Goal: Information Seeking & Learning: Learn about a topic

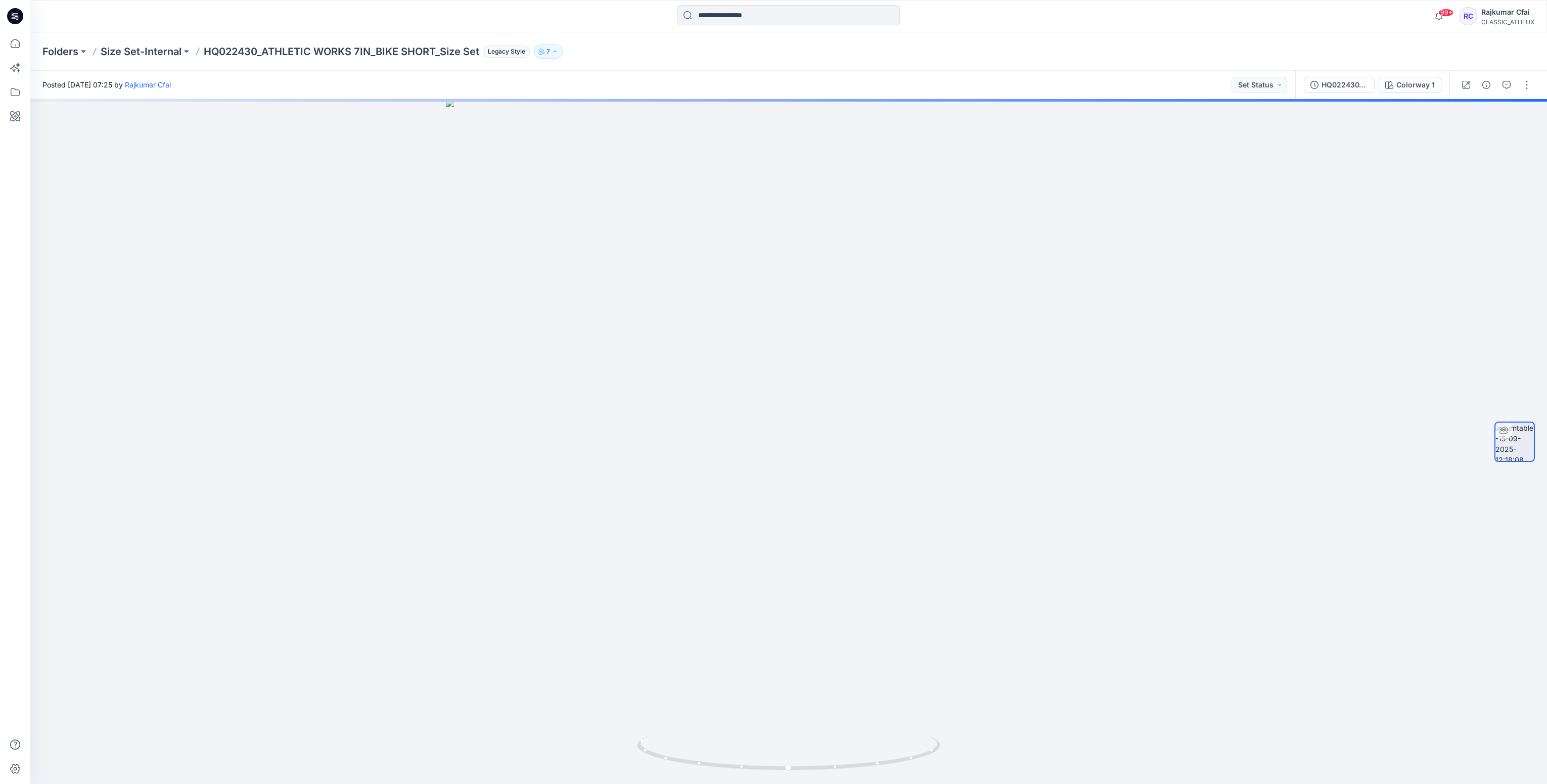
click at [10, 20] on icon at bounding box center [15, 16] width 16 height 16
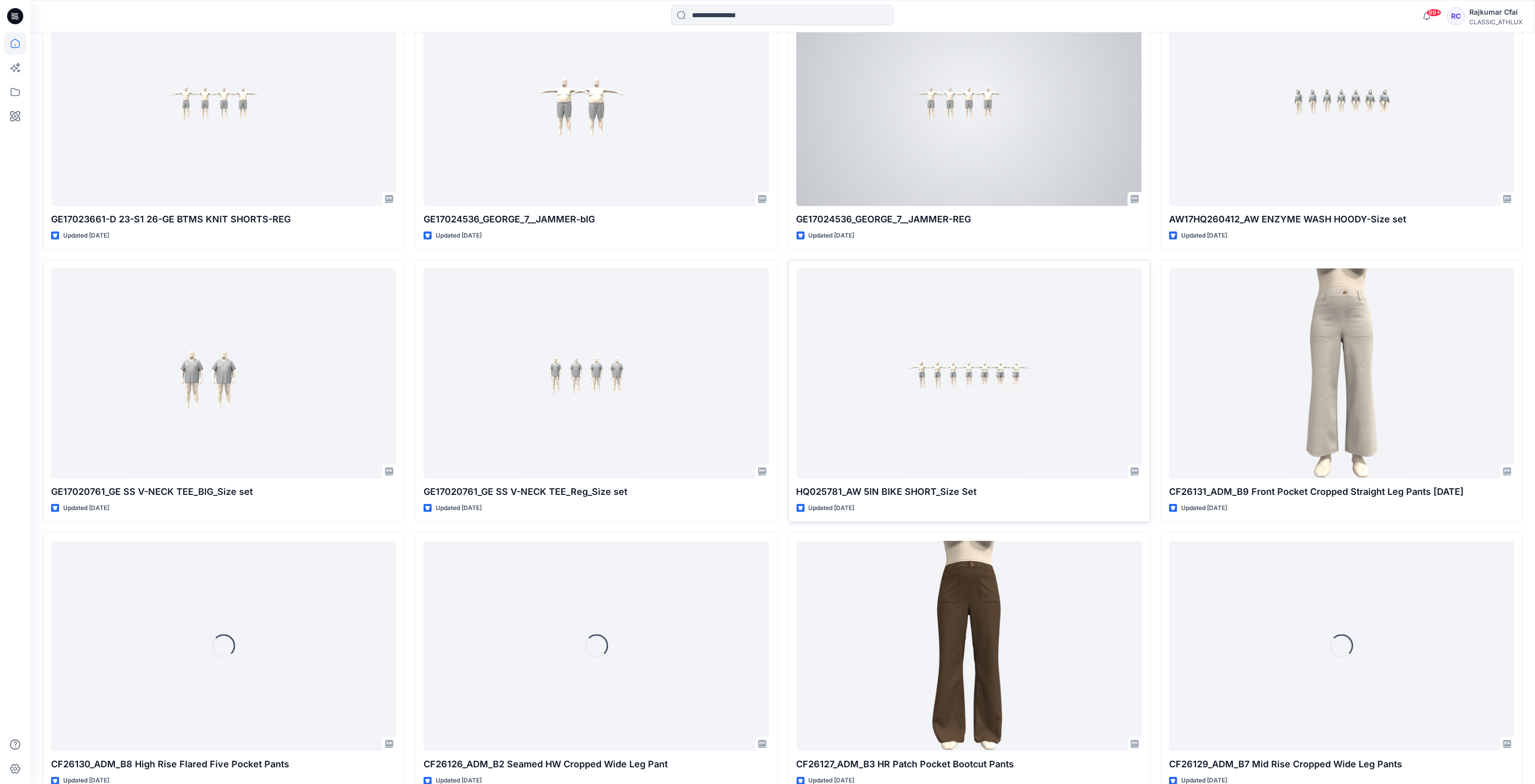
scroll to position [1061, 0]
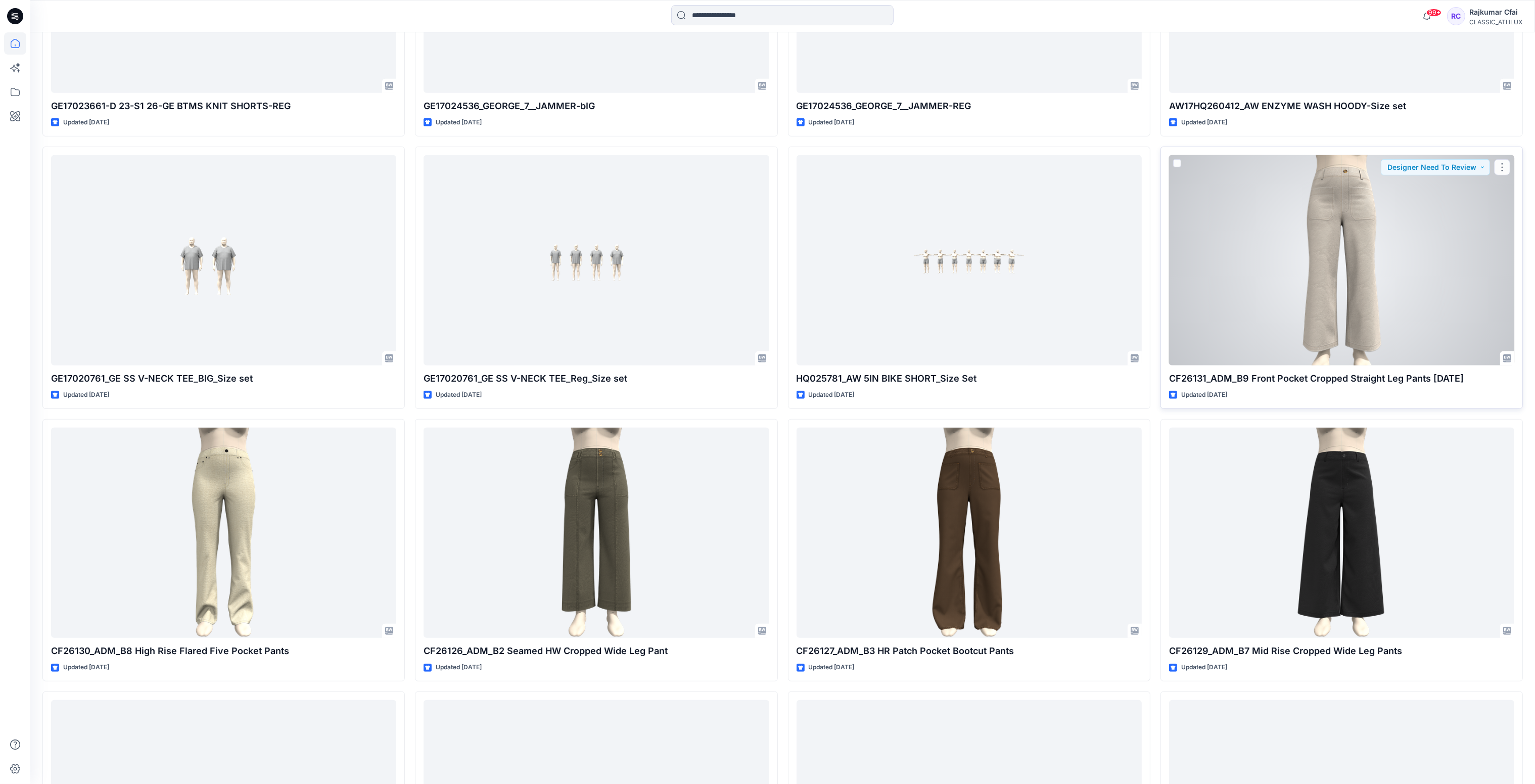
click at [1397, 233] on div at bounding box center [1341, 260] width 345 height 211
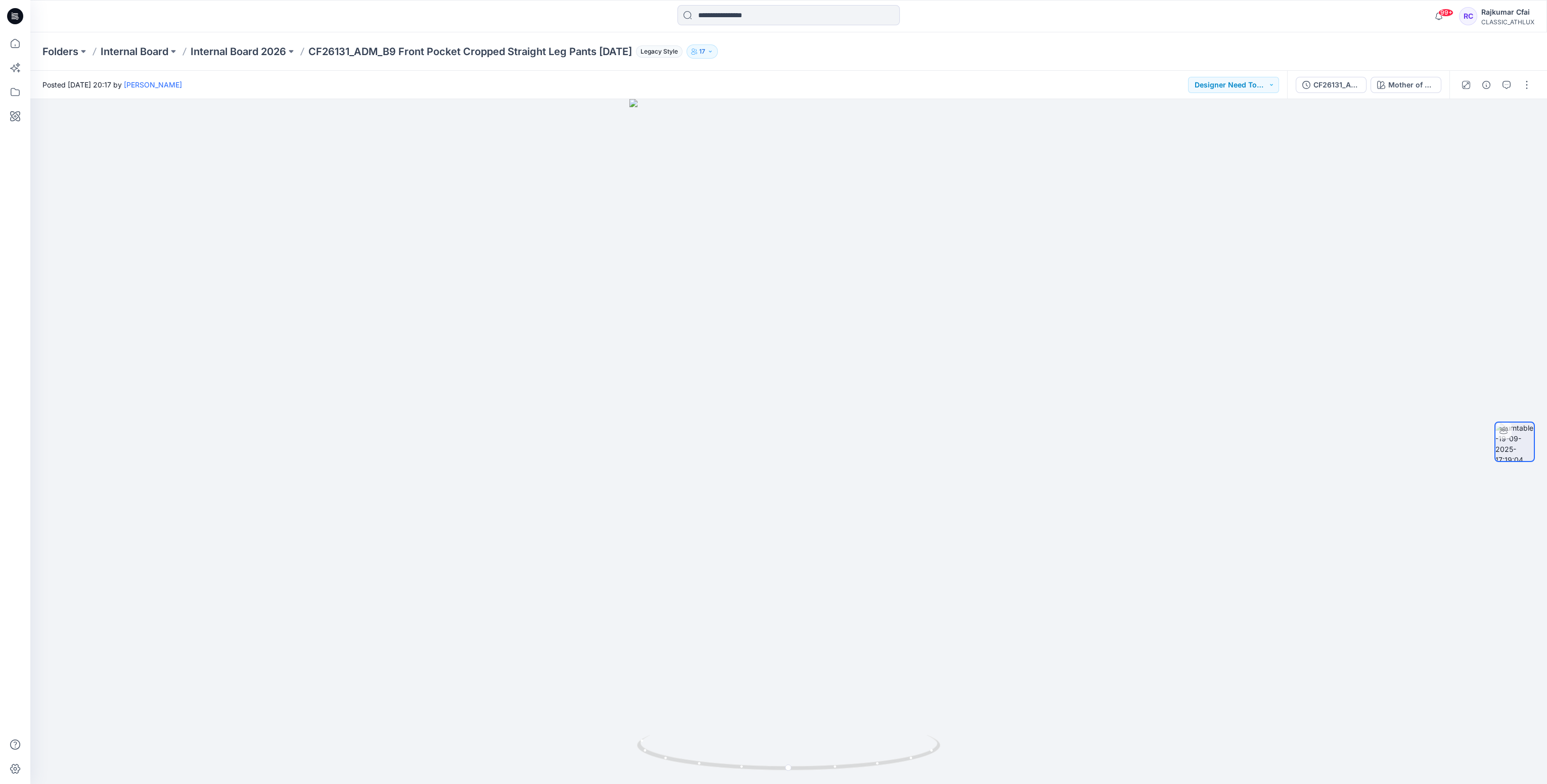
drag, startPoint x: 13, startPoint y: 14, endPoint x: 17, endPoint y: 28, distance: 14.6
click at [13, 14] on icon at bounding box center [15, 16] width 16 height 16
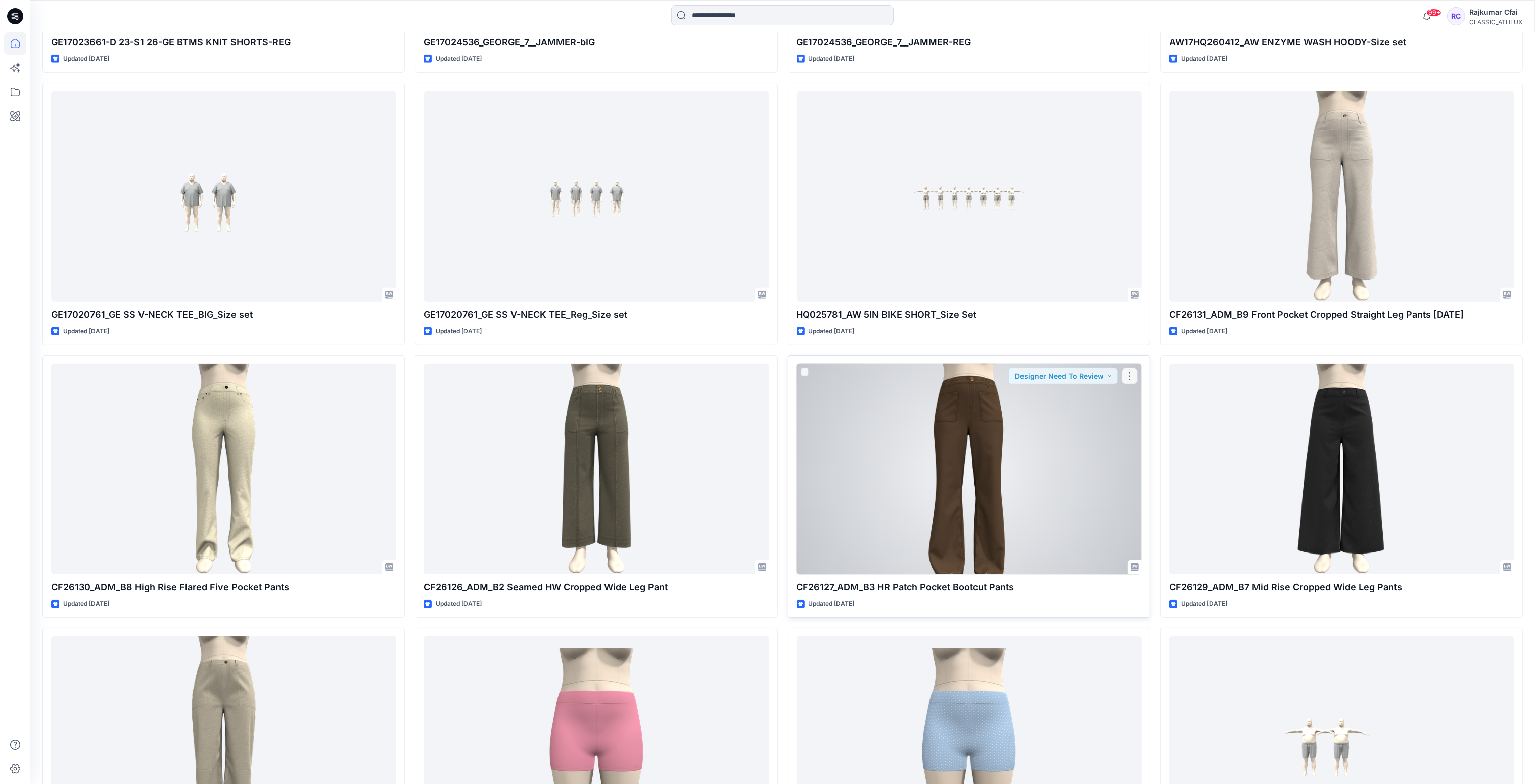
scroll to position [1280, 0]
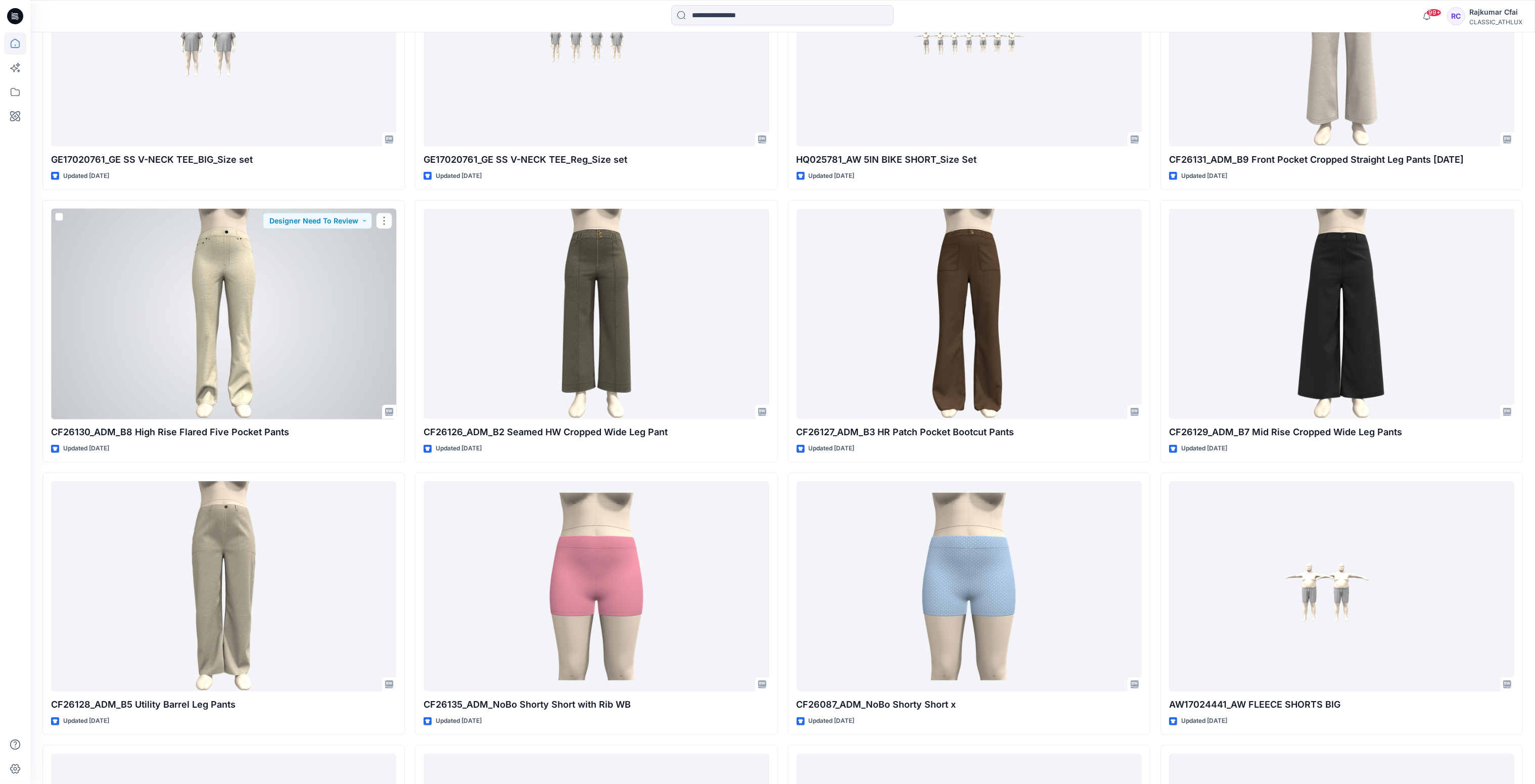
drag, startPoint x: 310, startPoint y: 297, endPoint x: 385, endPoint y: 118, distance: 194.1
click at [310, 297] on div at bounding box center [223, 314] width 345 height 211
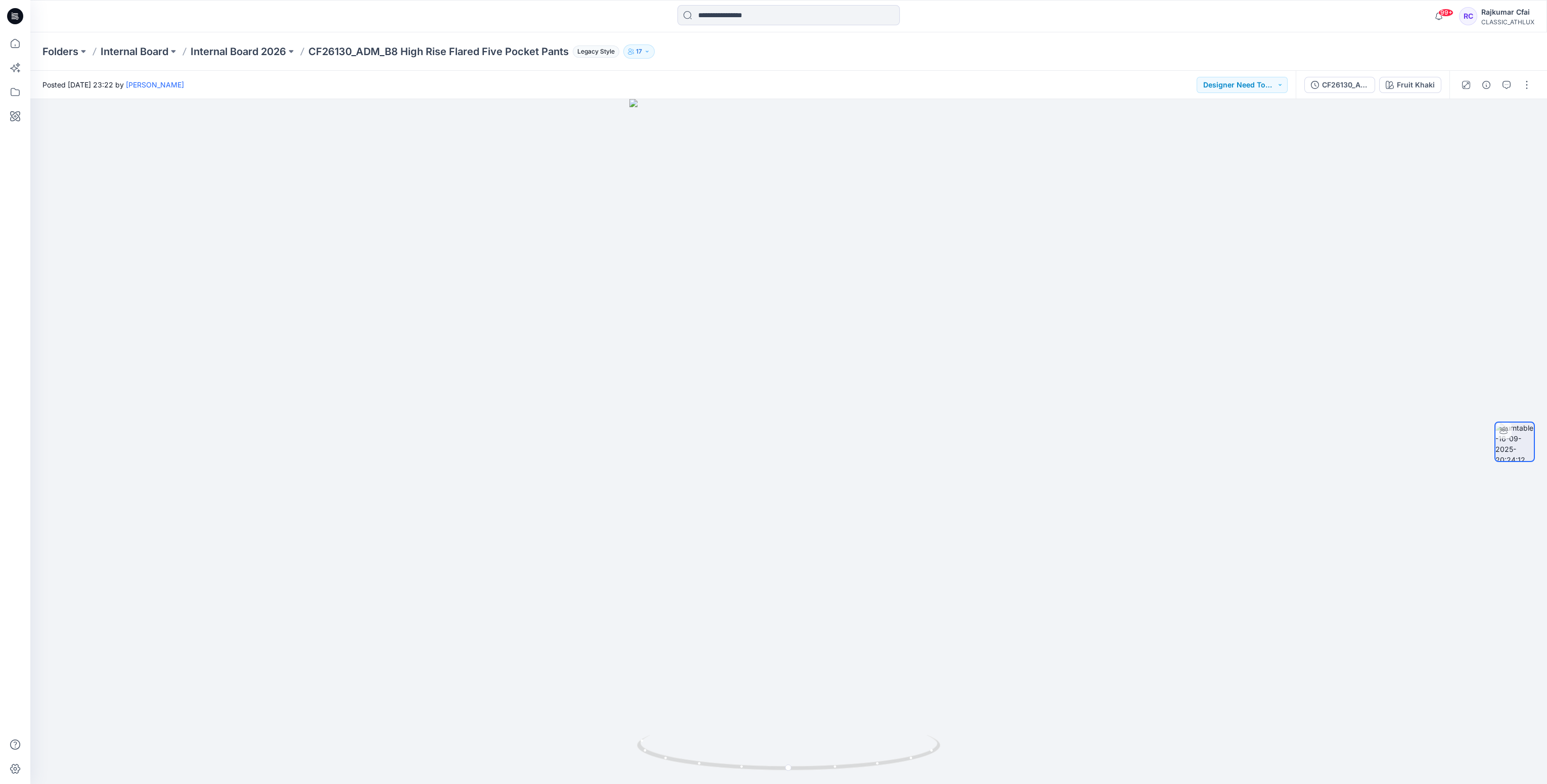
click at [17, 17] on icon at bounding box center [15, 16] width 16 height 16
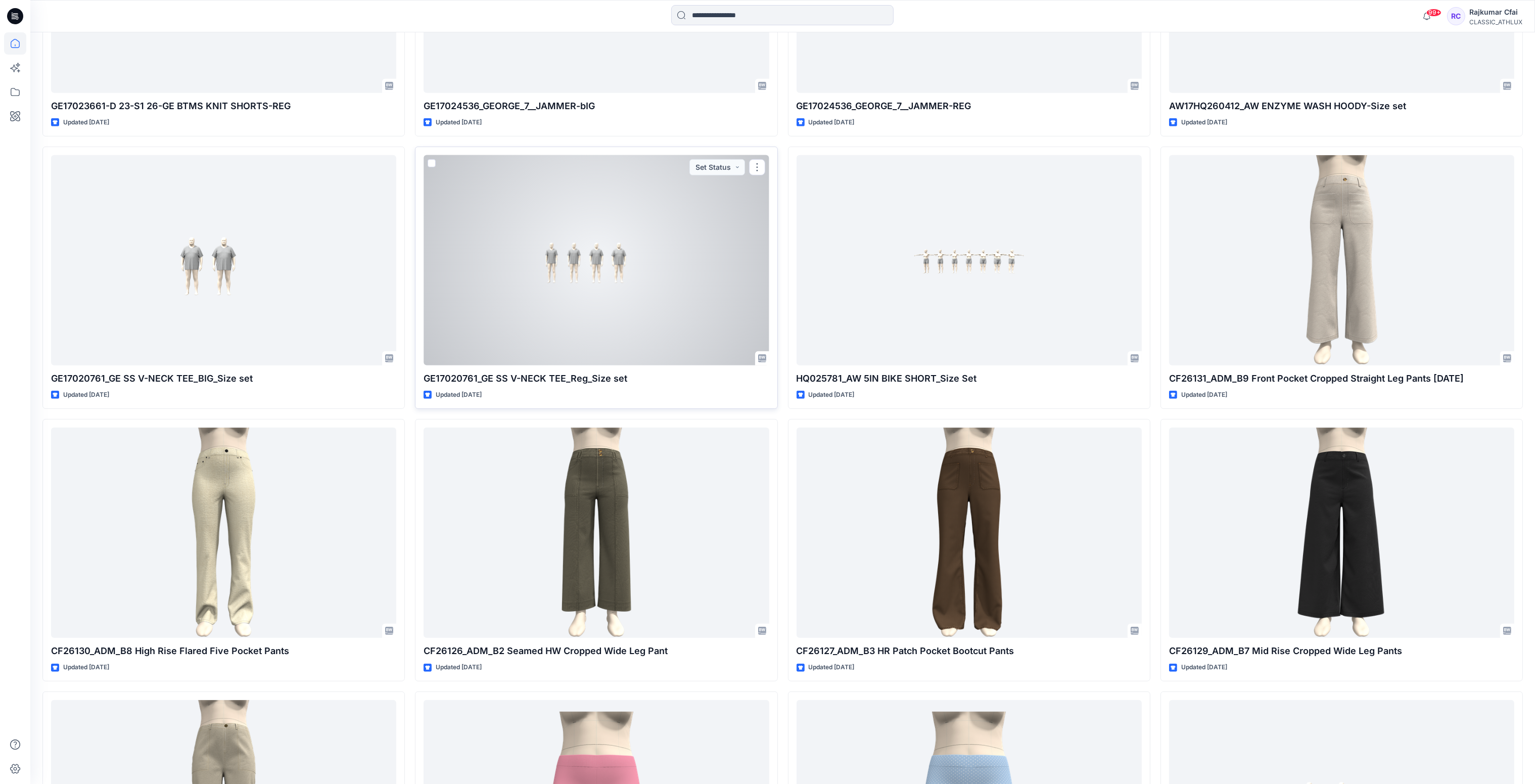
scroll to position [1289, 0]
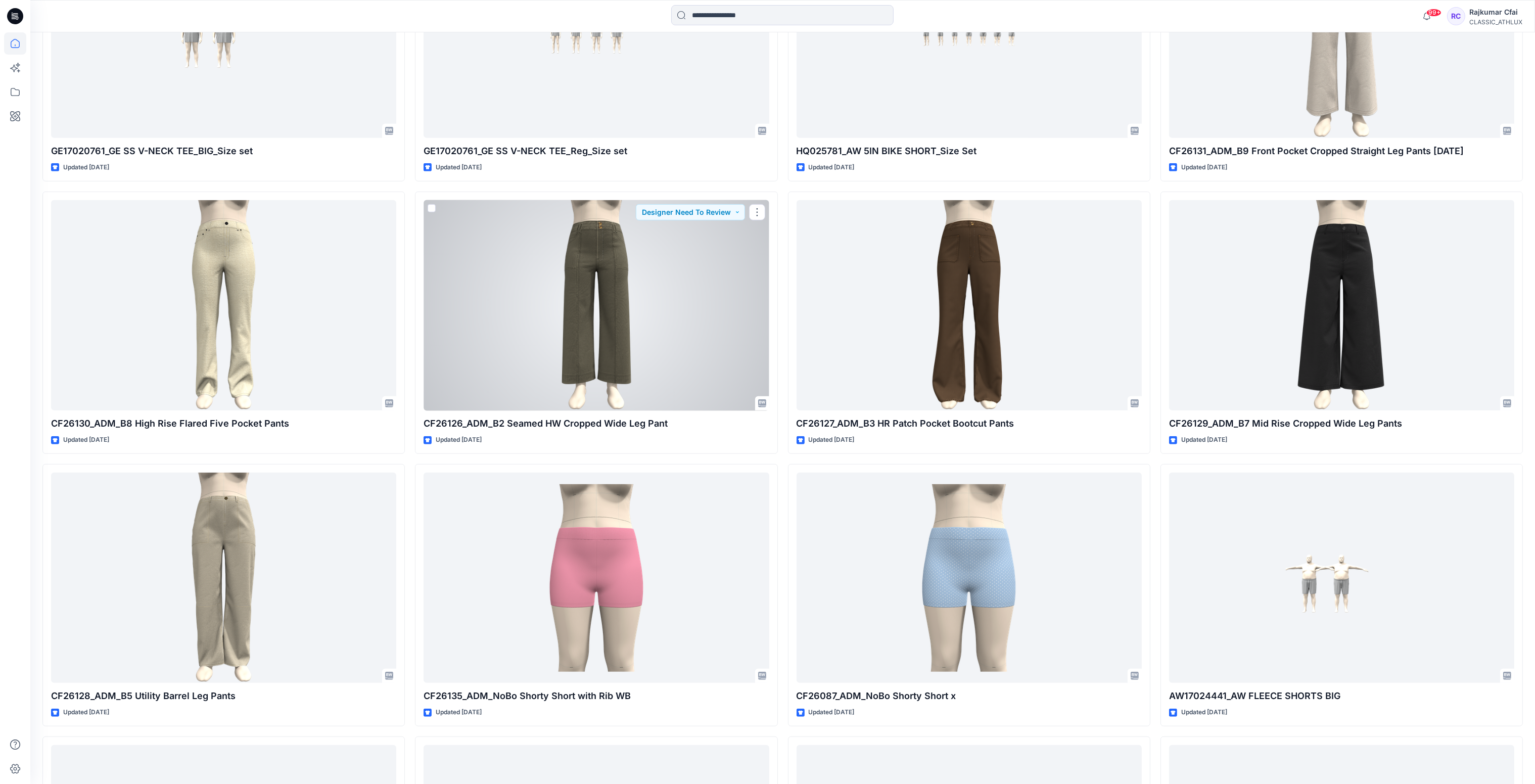
drag, startPoint x: 681, startPoint y: 301, endPoint x: 663, endPoint y: 169, distance: 133.2
click at [681, 301] on div at bounding box center [596, 305] width 345 height 211
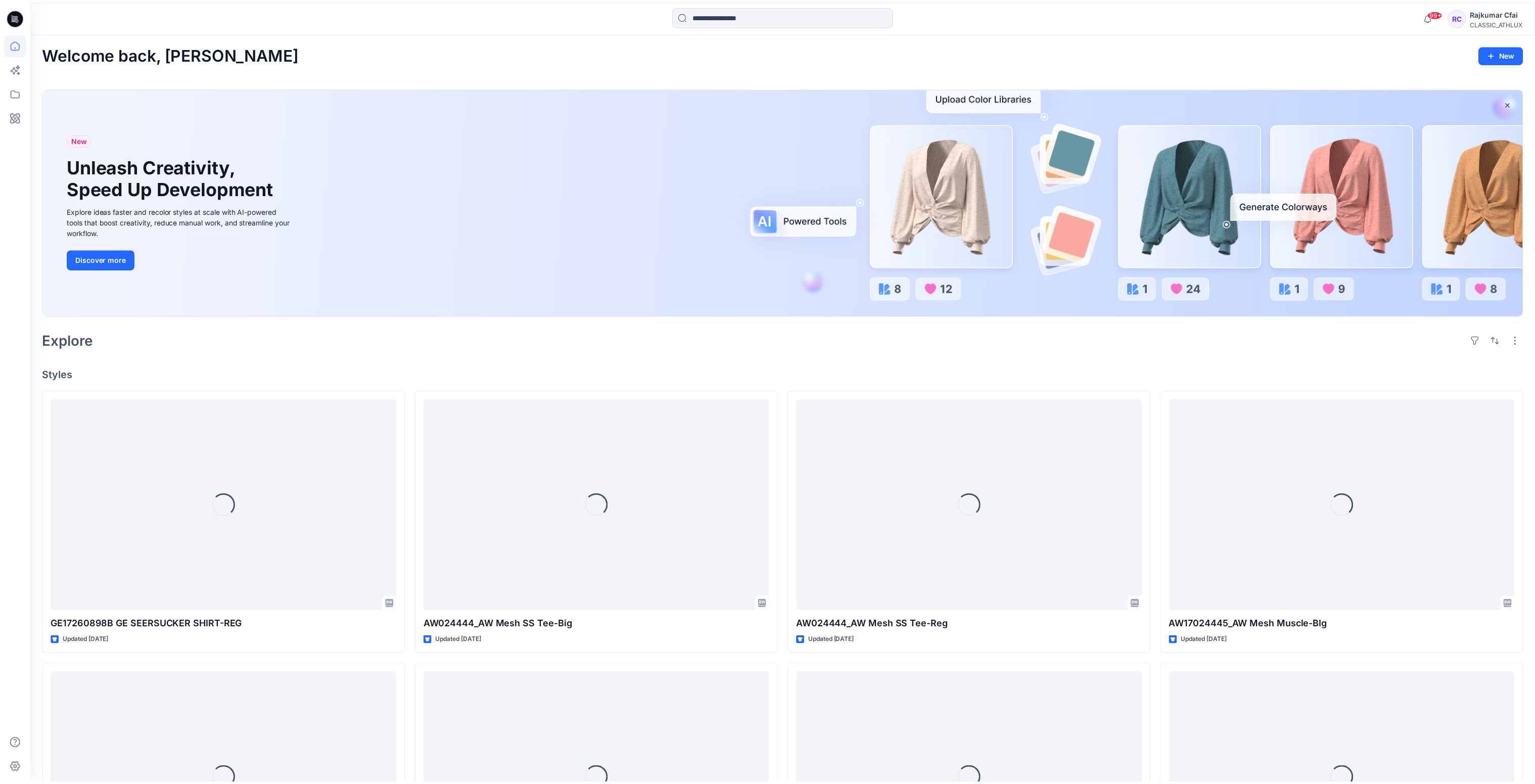
scroll to position [1289, 0]
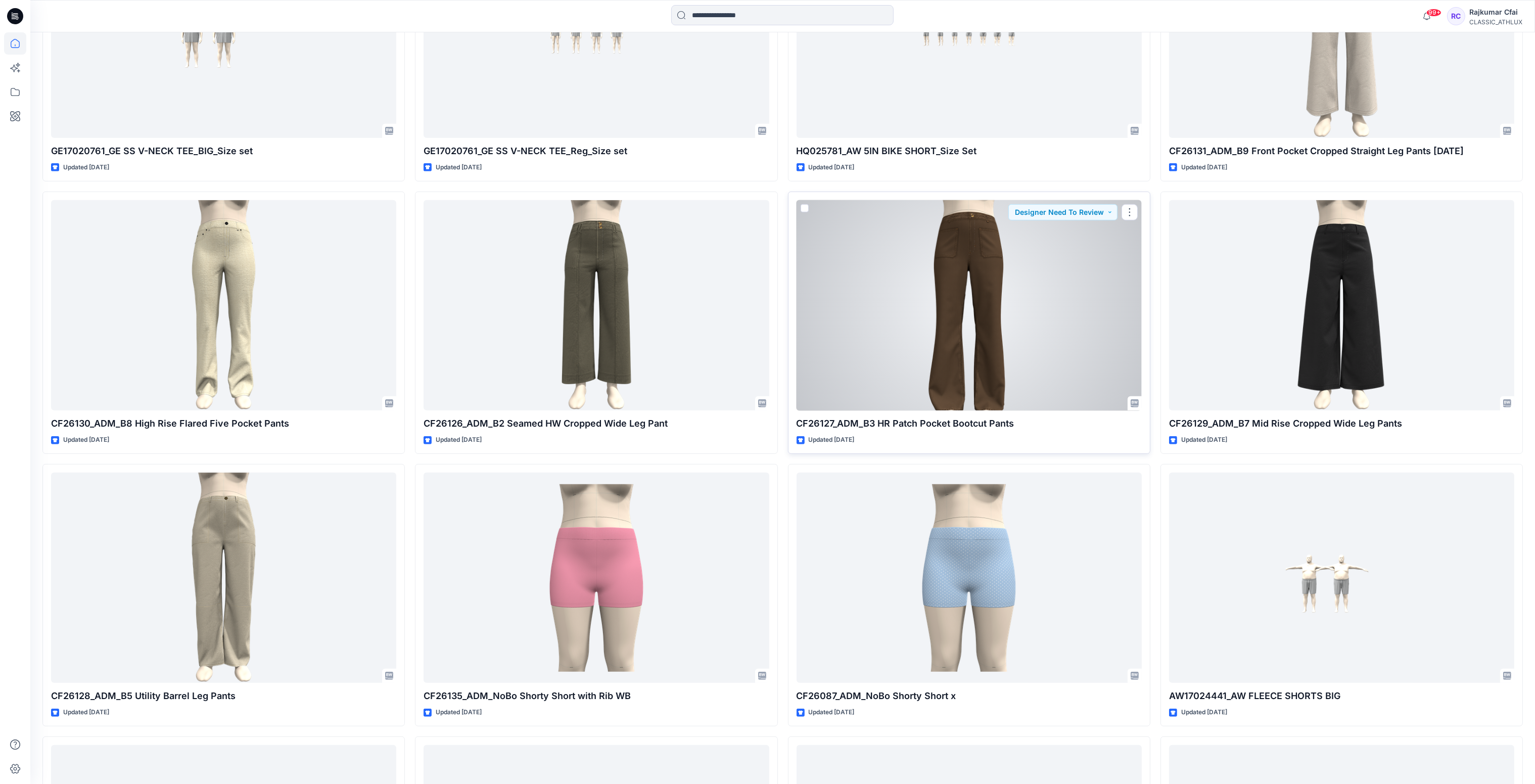
click at [974, 277] on div at bounding box center [969, 305] width 345 height 211
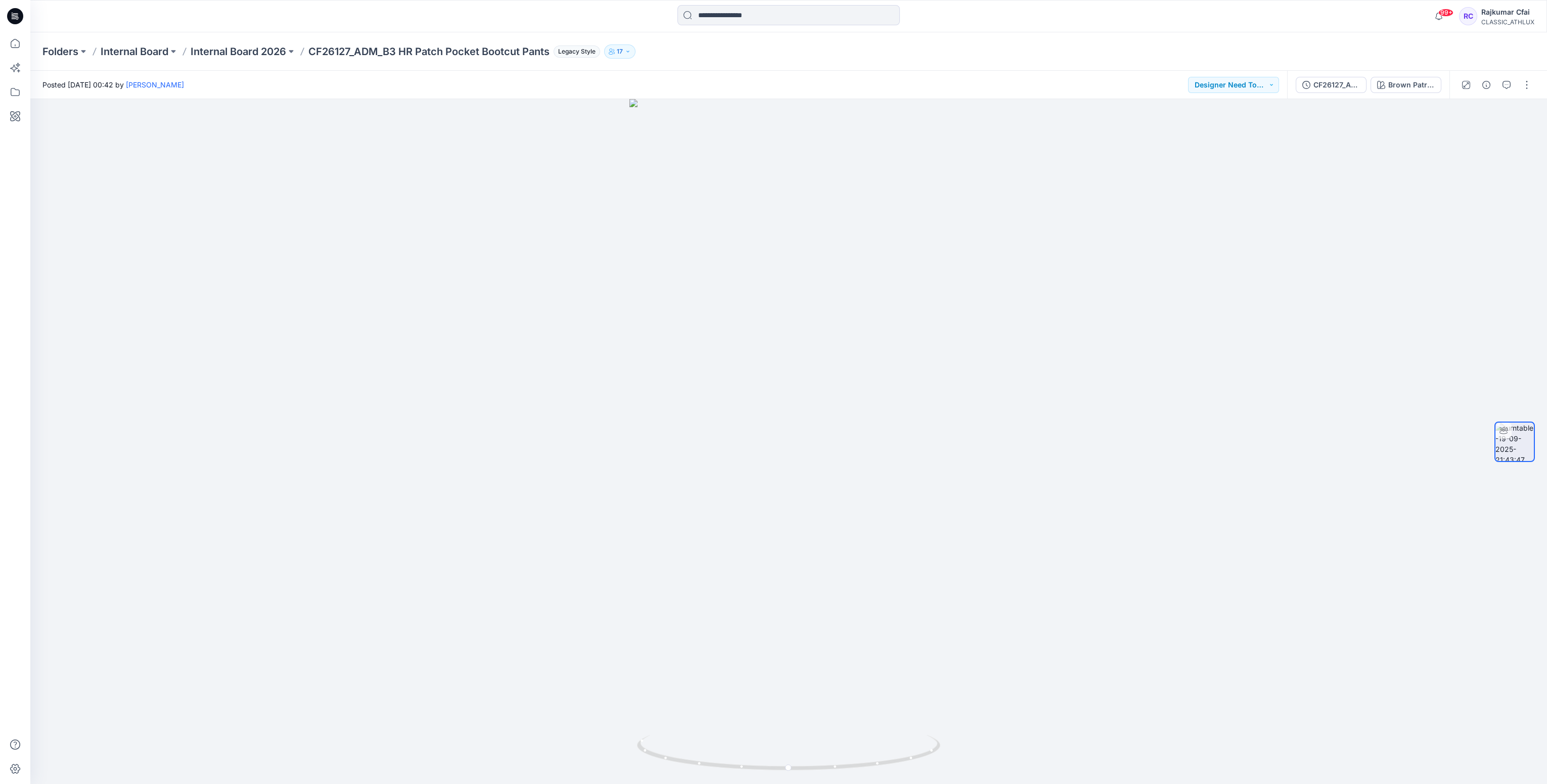
click at [16, 16] on icon at bounding box center [15, 16] width 16 height 16
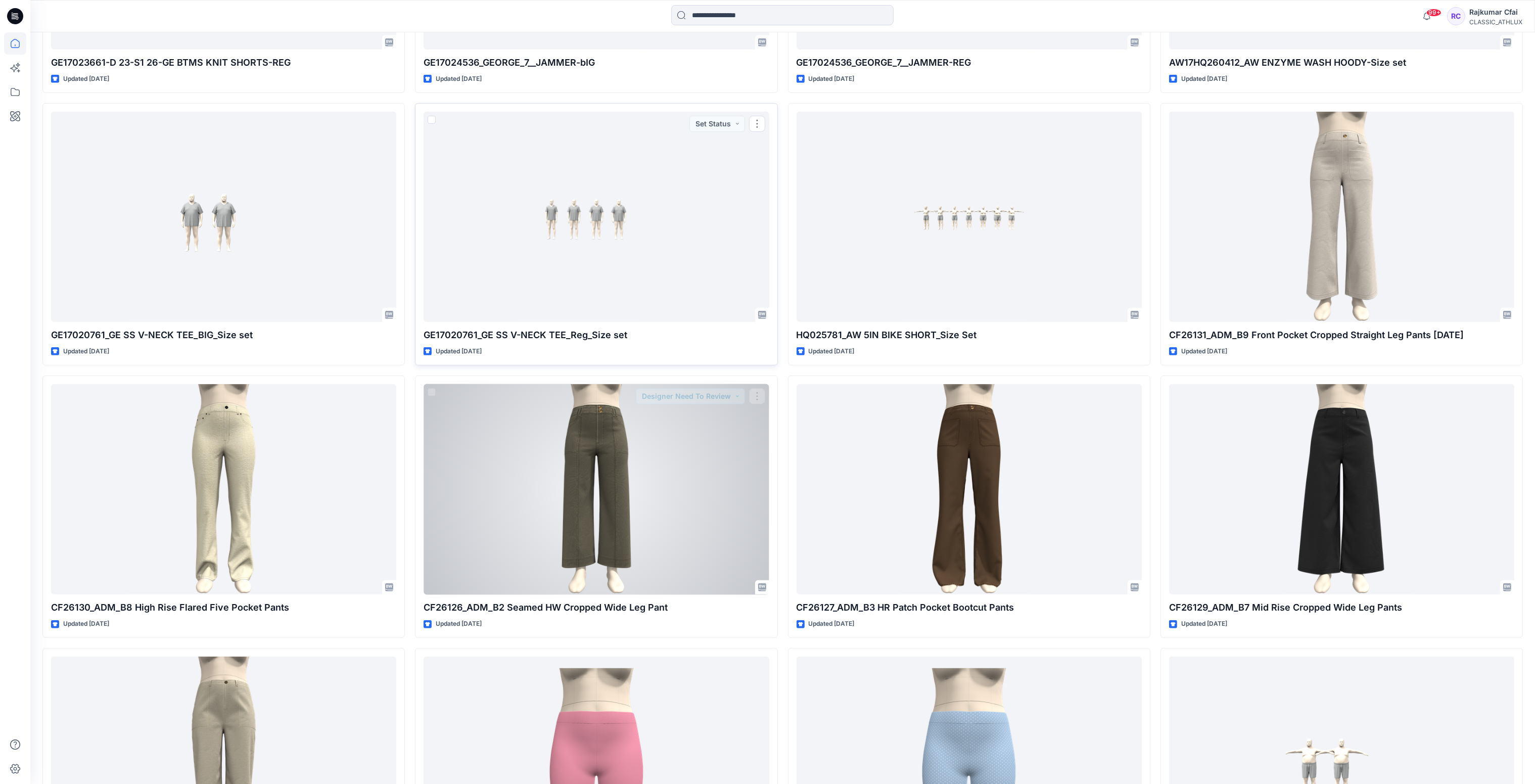
scroll to position [1213, 0]
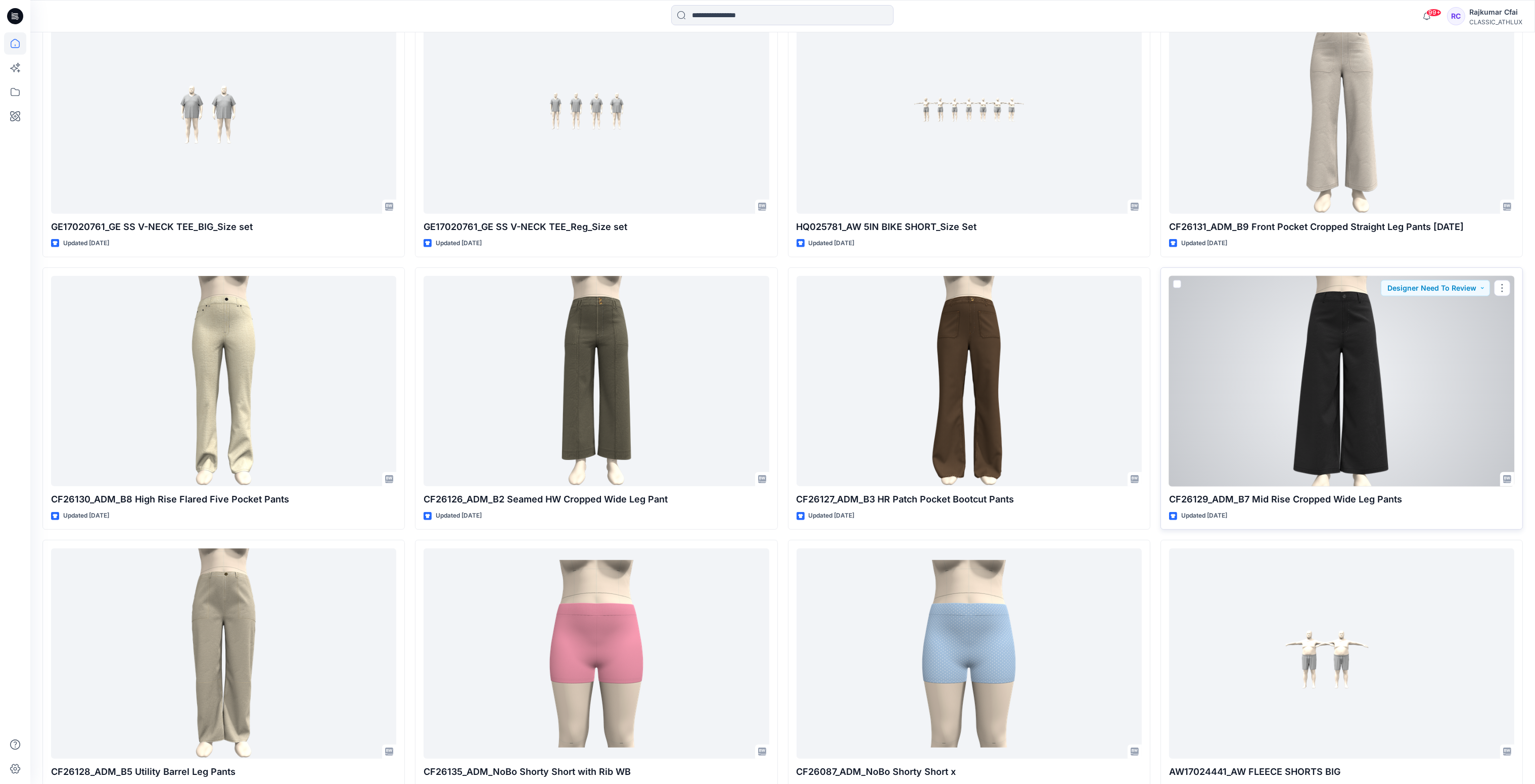
click at [1304, 360] on div at bounding box center [1341, 381] width 345 height 211
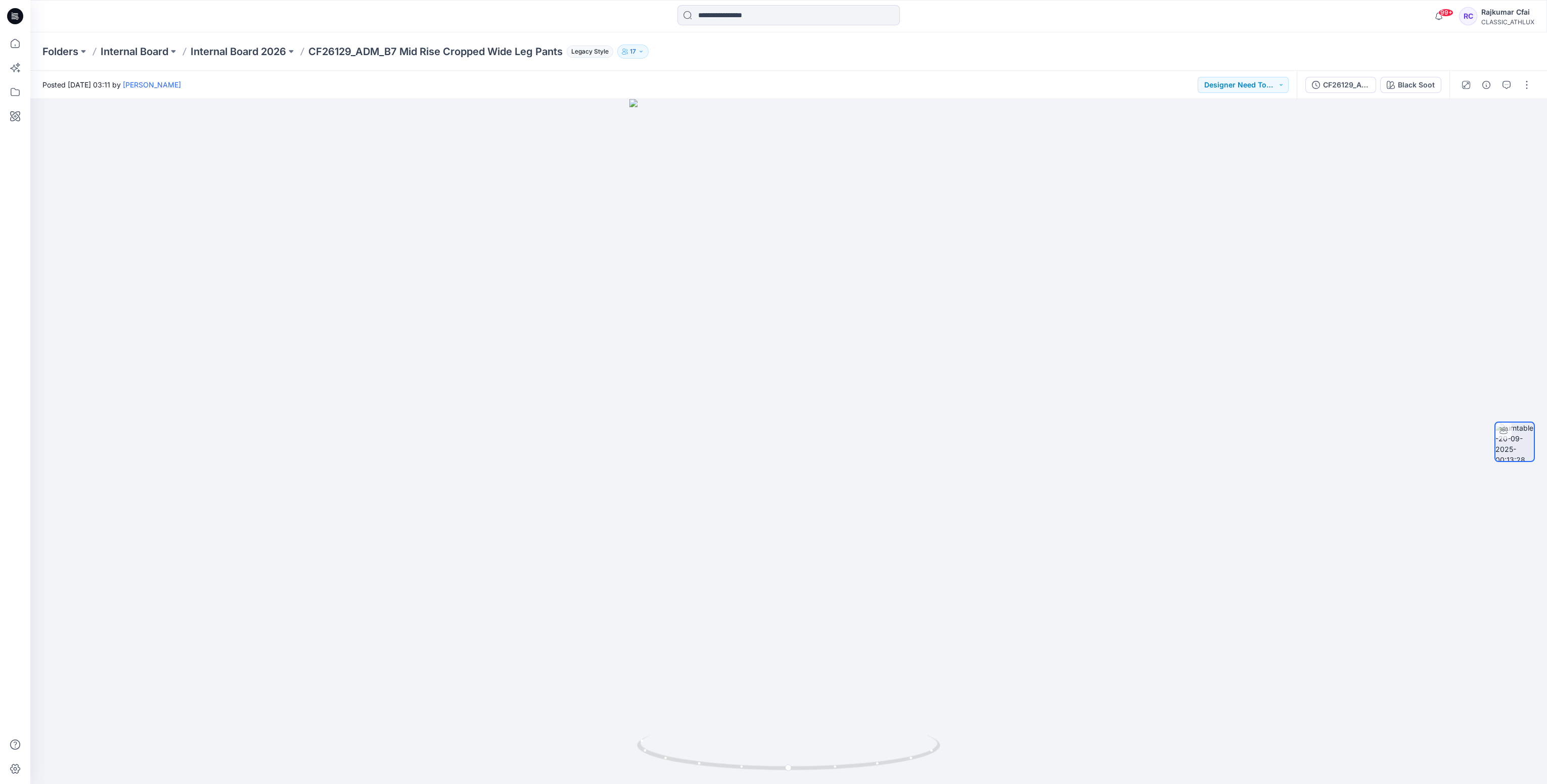
click at [17, 16] on icon at bounding box center [16, 16] width 4 height 1
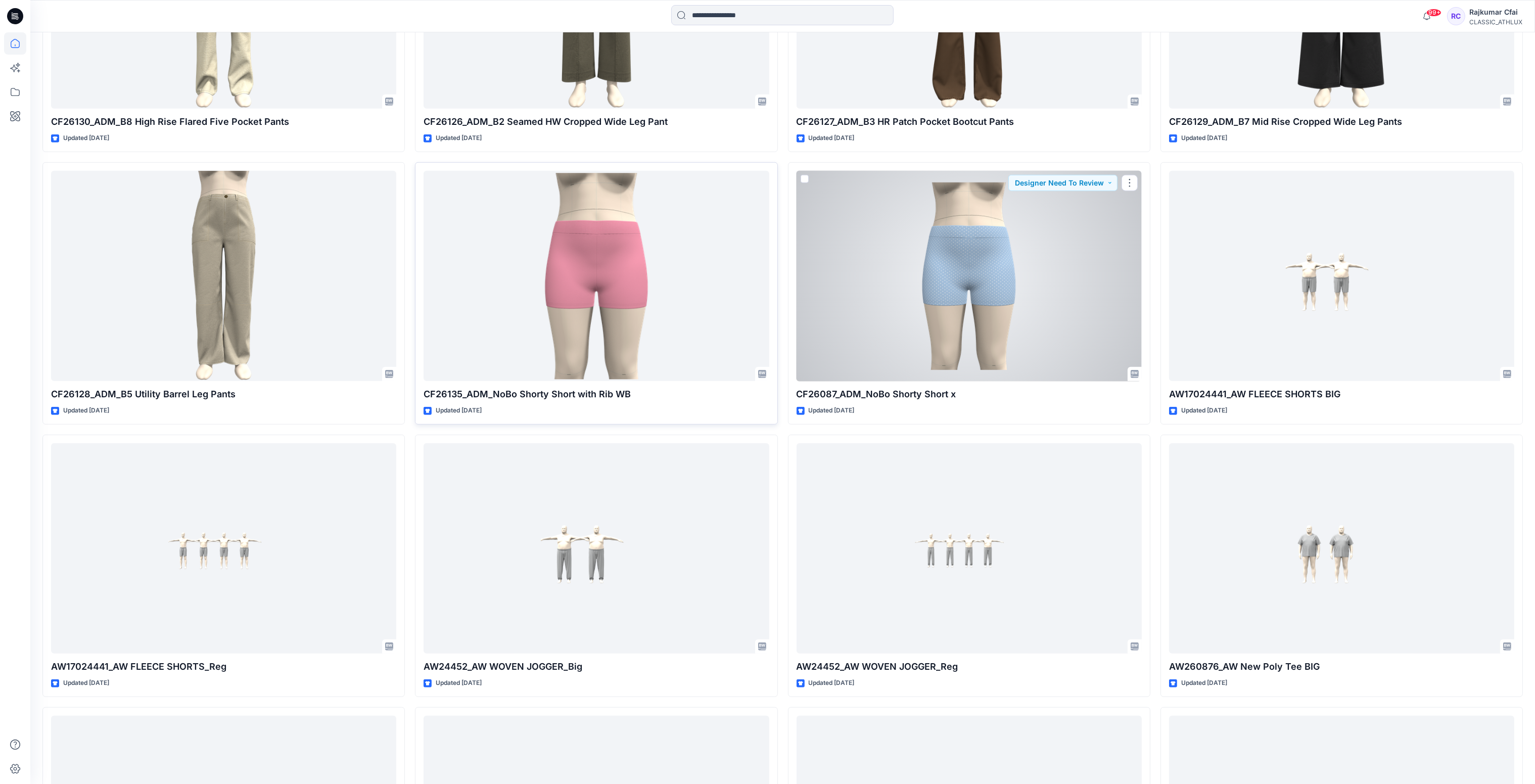
scroll to position [1591, 0]
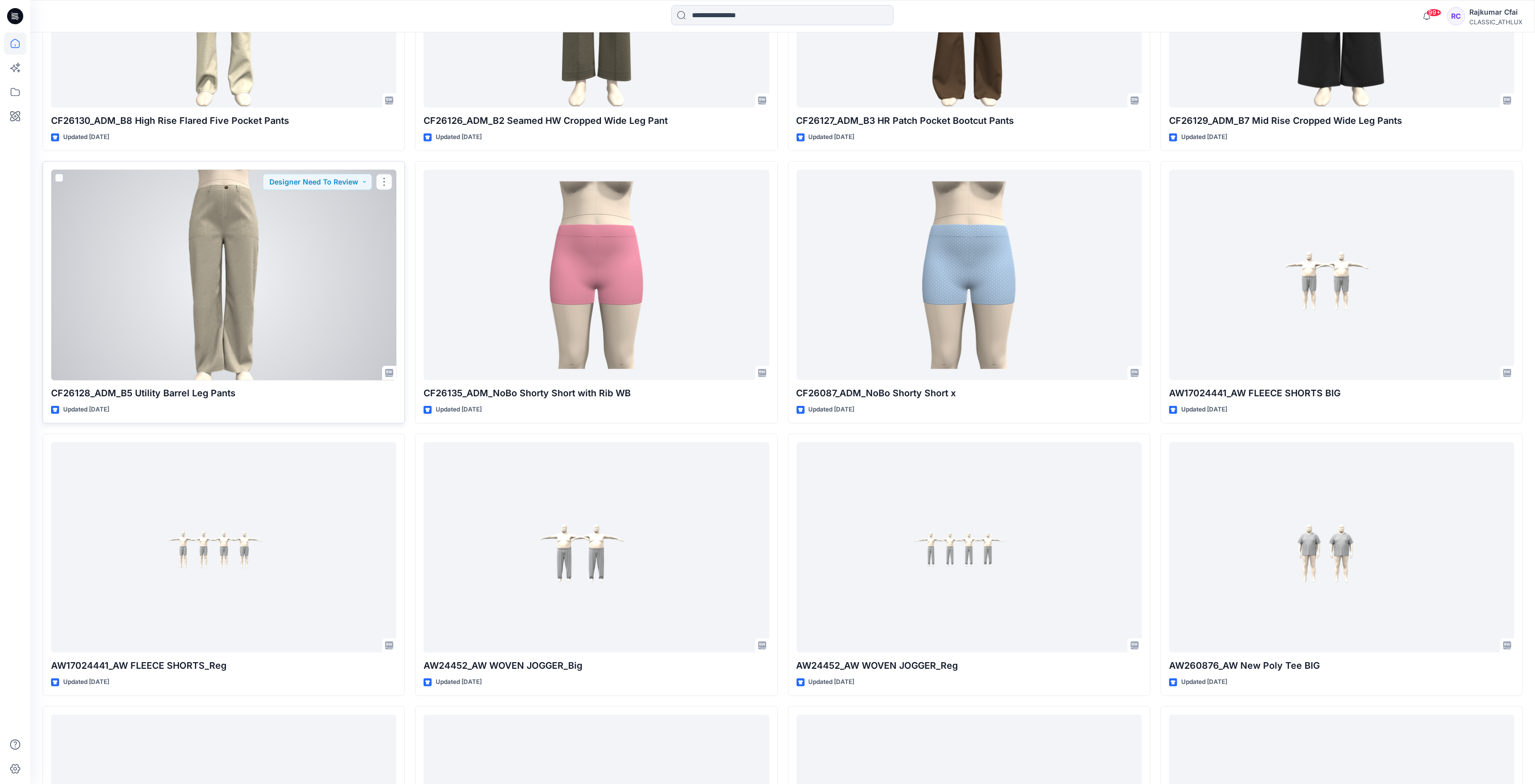
drag, startPoint x: 280, startPoint y: 242, endPoint x: 283, endPoint y: 136, distance: 106.0
click at [279, 242] on div at bounding box center [223, 275] width 345 height 211
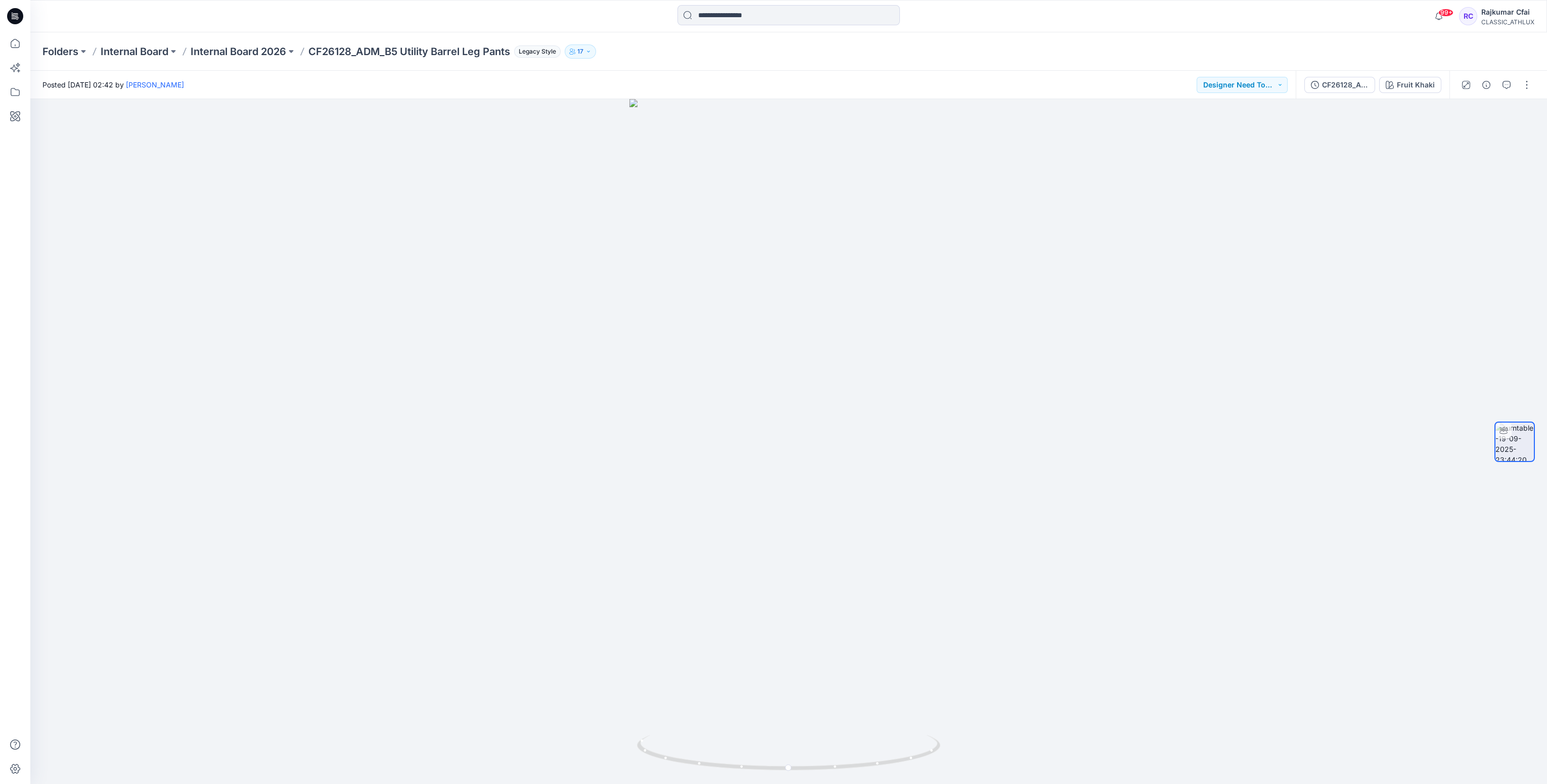
click at [13, 17] on icon at bounding box center [13, 17] width 4 height 1
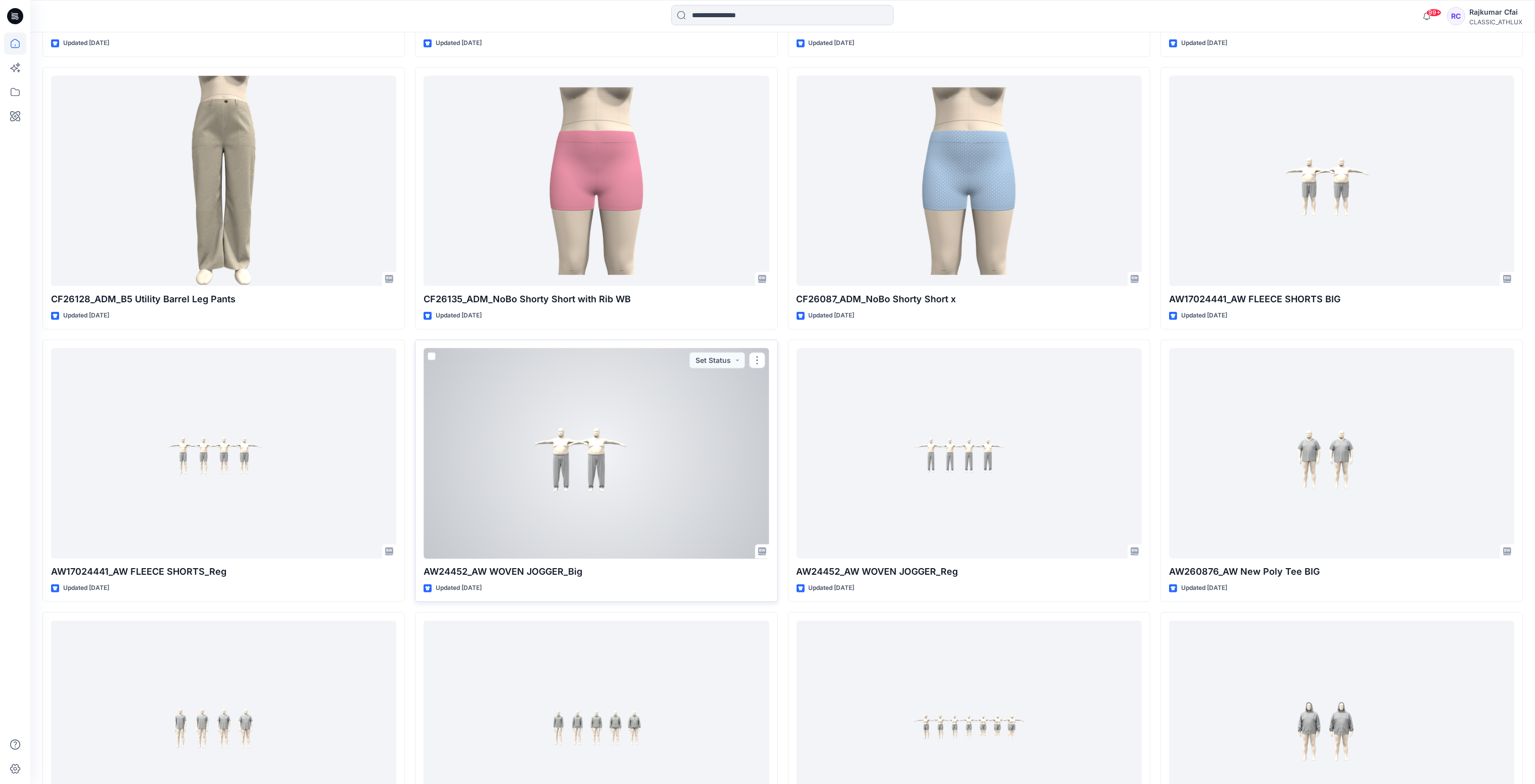
scroll to position [1458, 0]
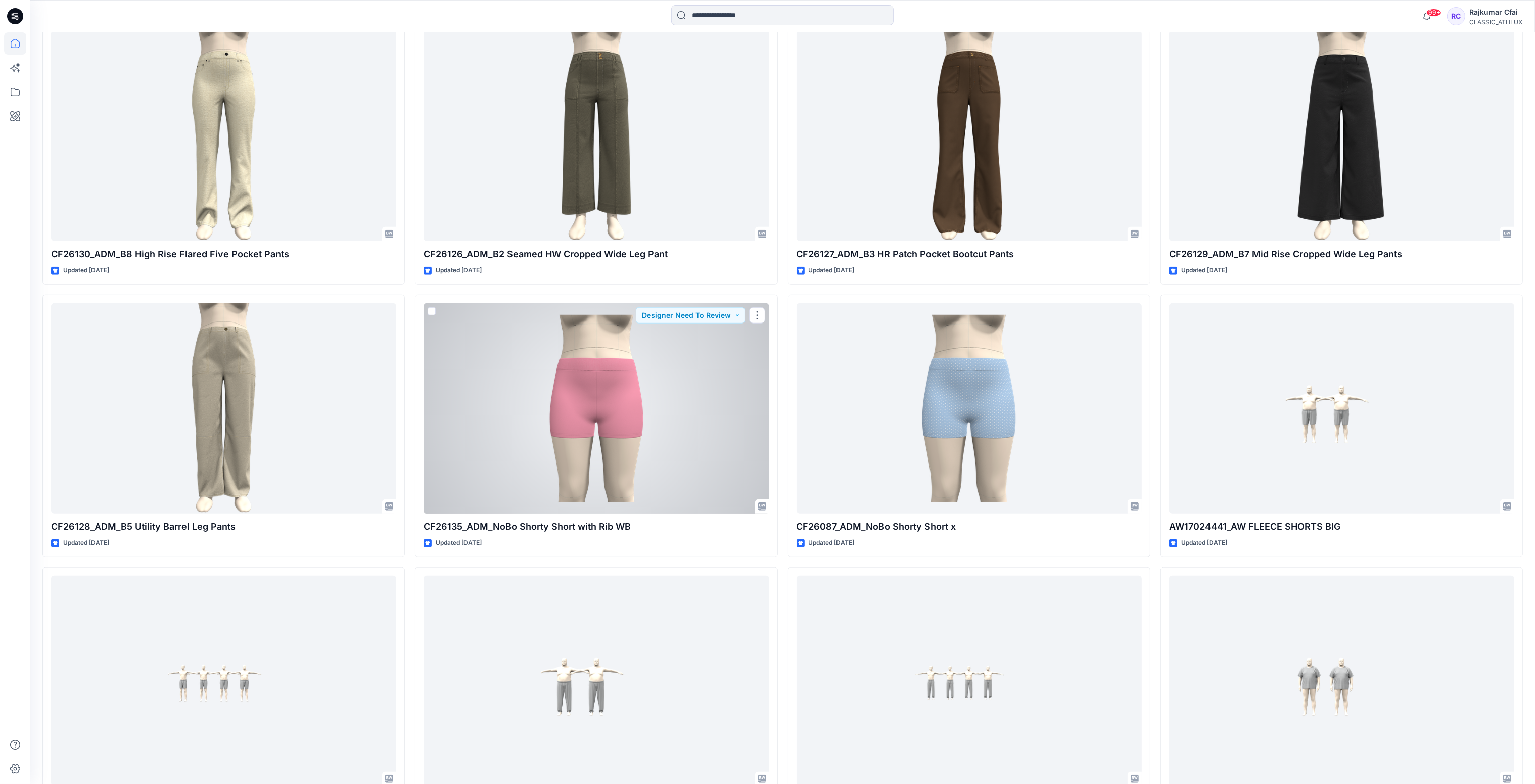
drag, startPoint x: 628, startPoint y: 379, endPoint x: 627, endPoint y: 371, distance: 8.1
click at [628, 379] on div at bounding box center [596, 408] width 345 height 211
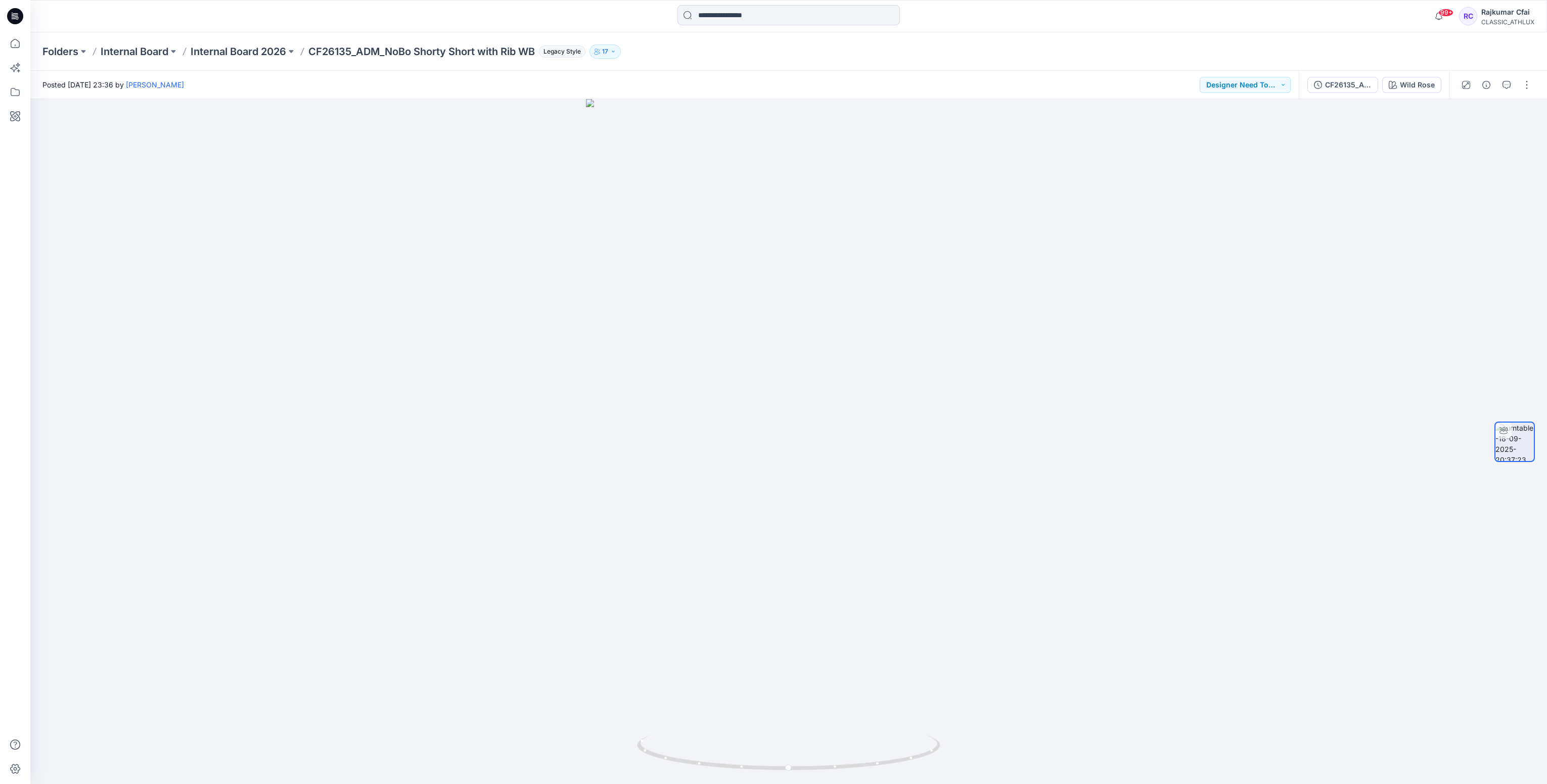
click at [8, 22] on icon at bounding box center [15, 16] width 16 height 32
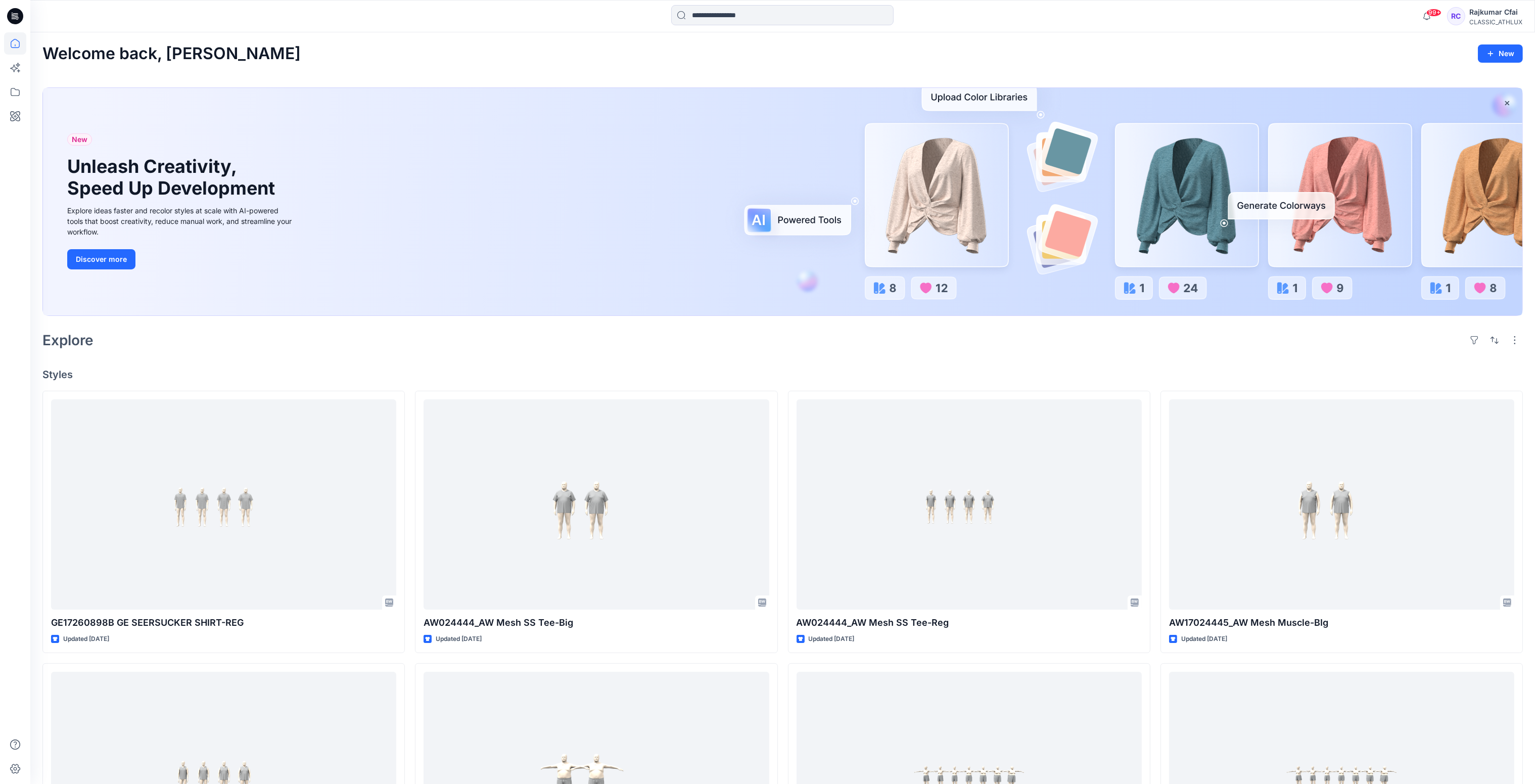
click at [11, 11] on icon at bounding box center [15, 16] width 16 height 16
